Goal: Information Seeking & Learning: Learn about a topic

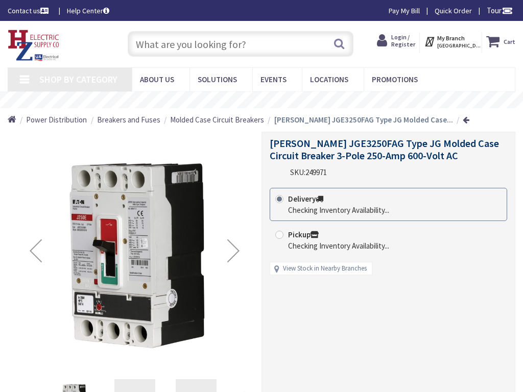
type input "[PERSON_NAME][GEOGRAPHIC_DATA], [GEOGRAPHIC_DATA]"
